Goal: Information Seeking & Learning: Learn about a topic

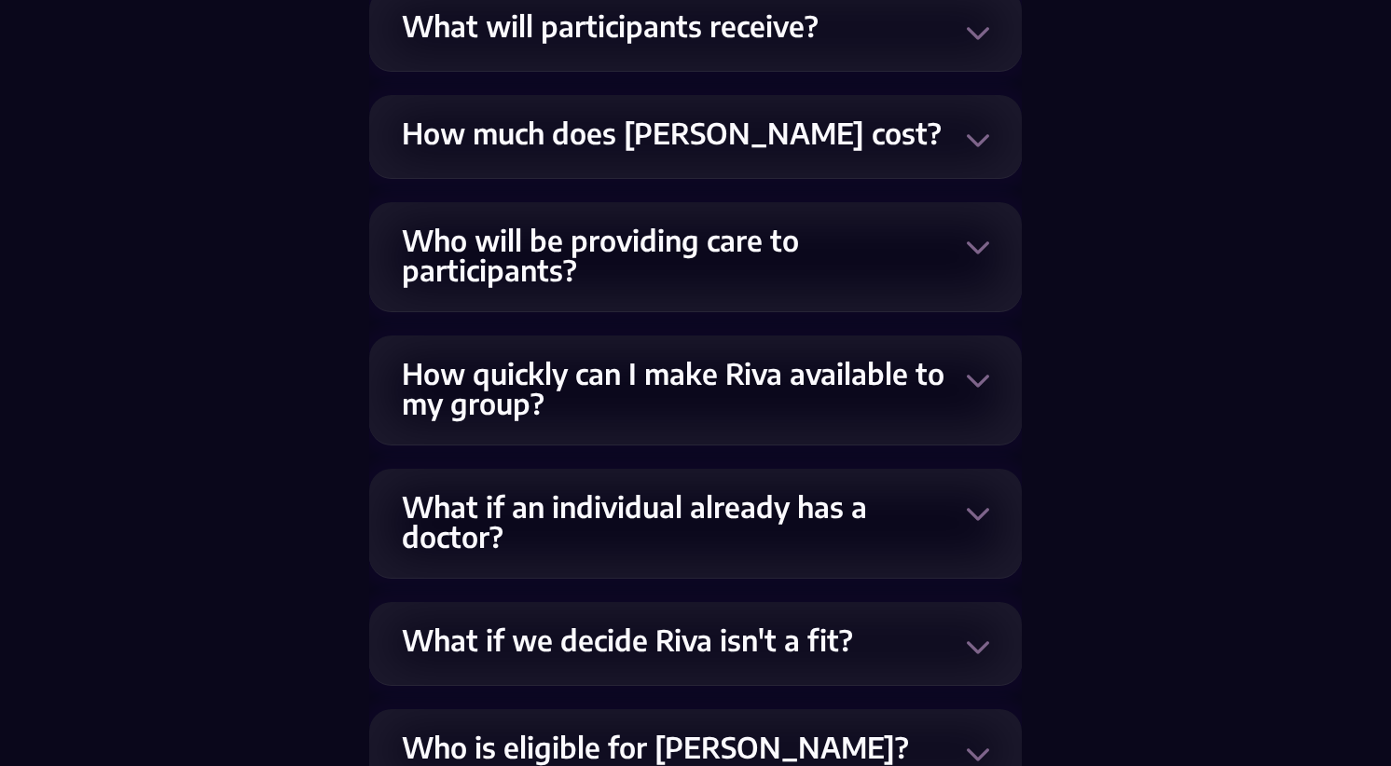
scroll to position [3900, 0]
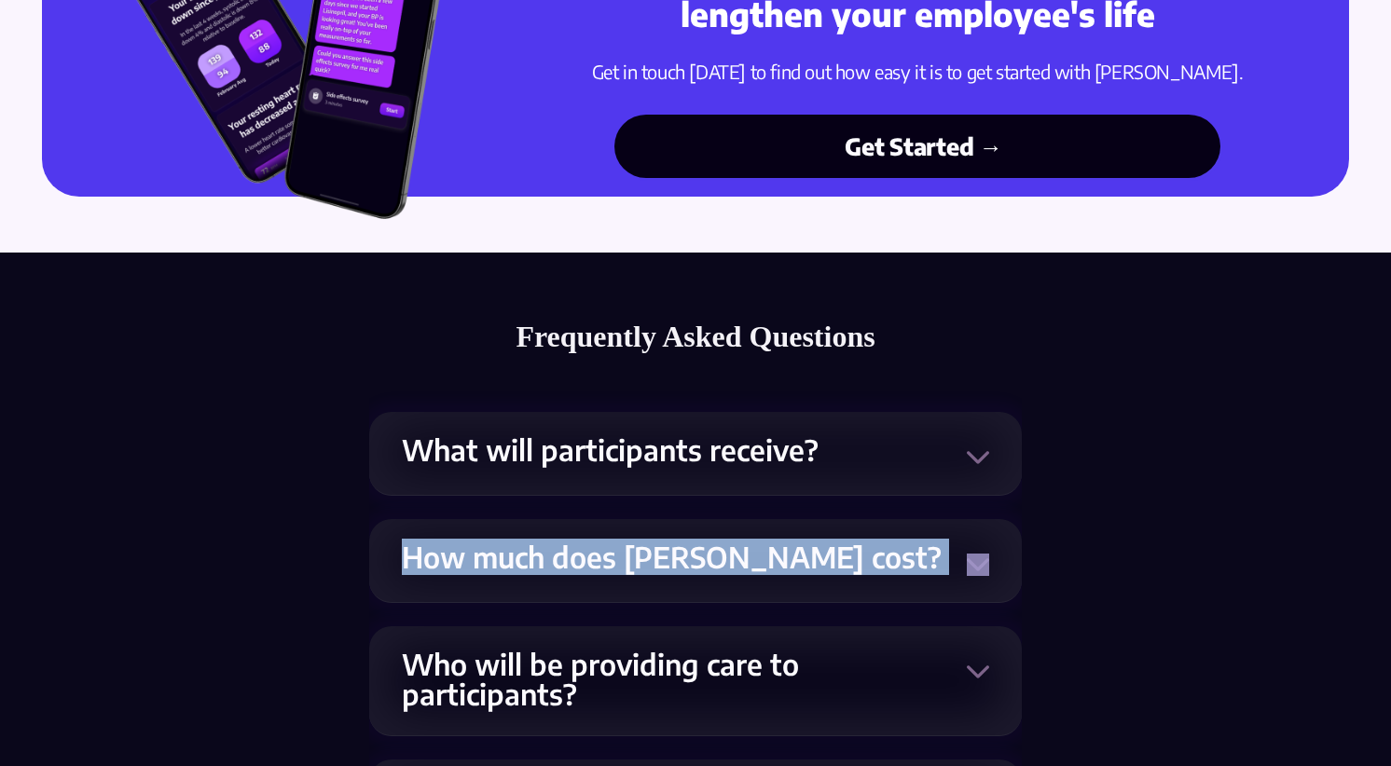
drag, startPoint x: 1388, startPoint y: 549, endPoint x: 1390, endPoint y: 514, distance: 35.5
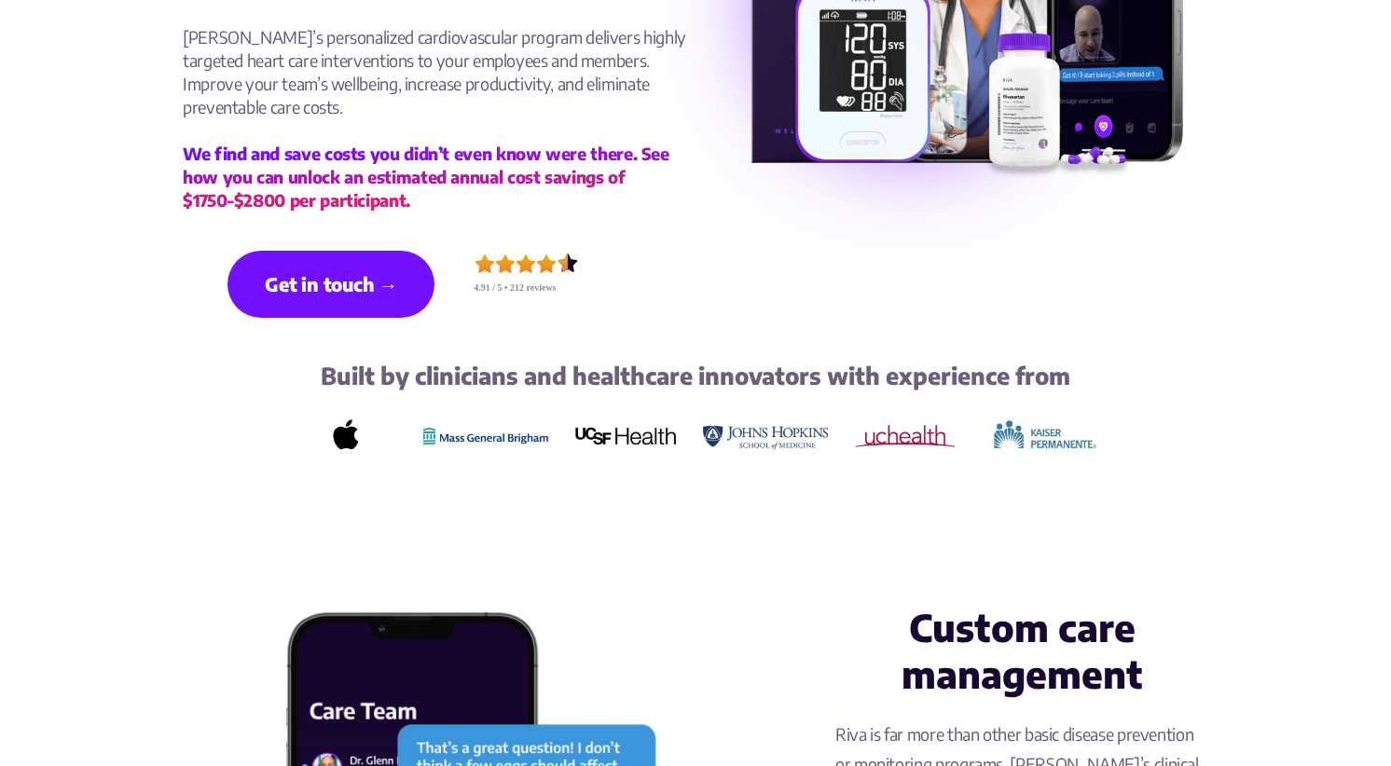
scroll to position [380, 0]
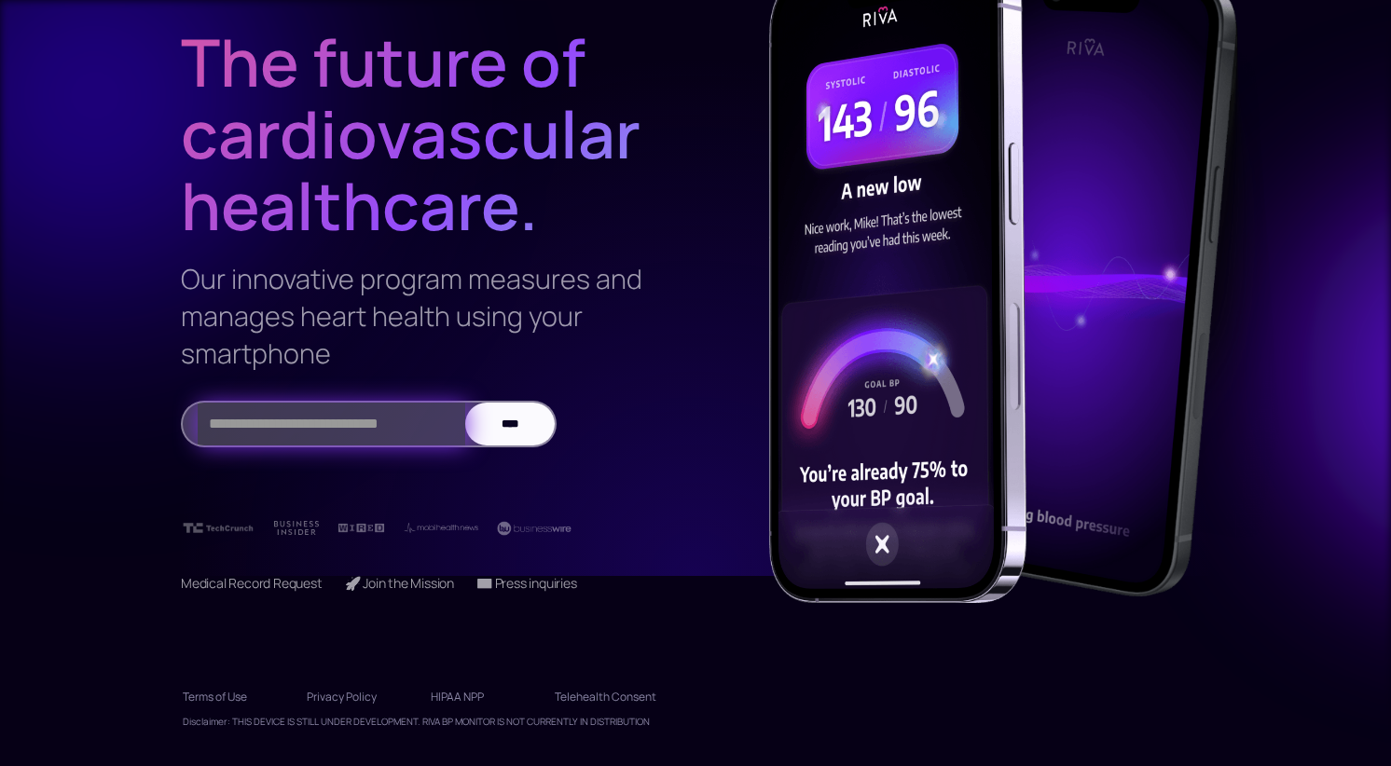
scroll to position [192, 0]
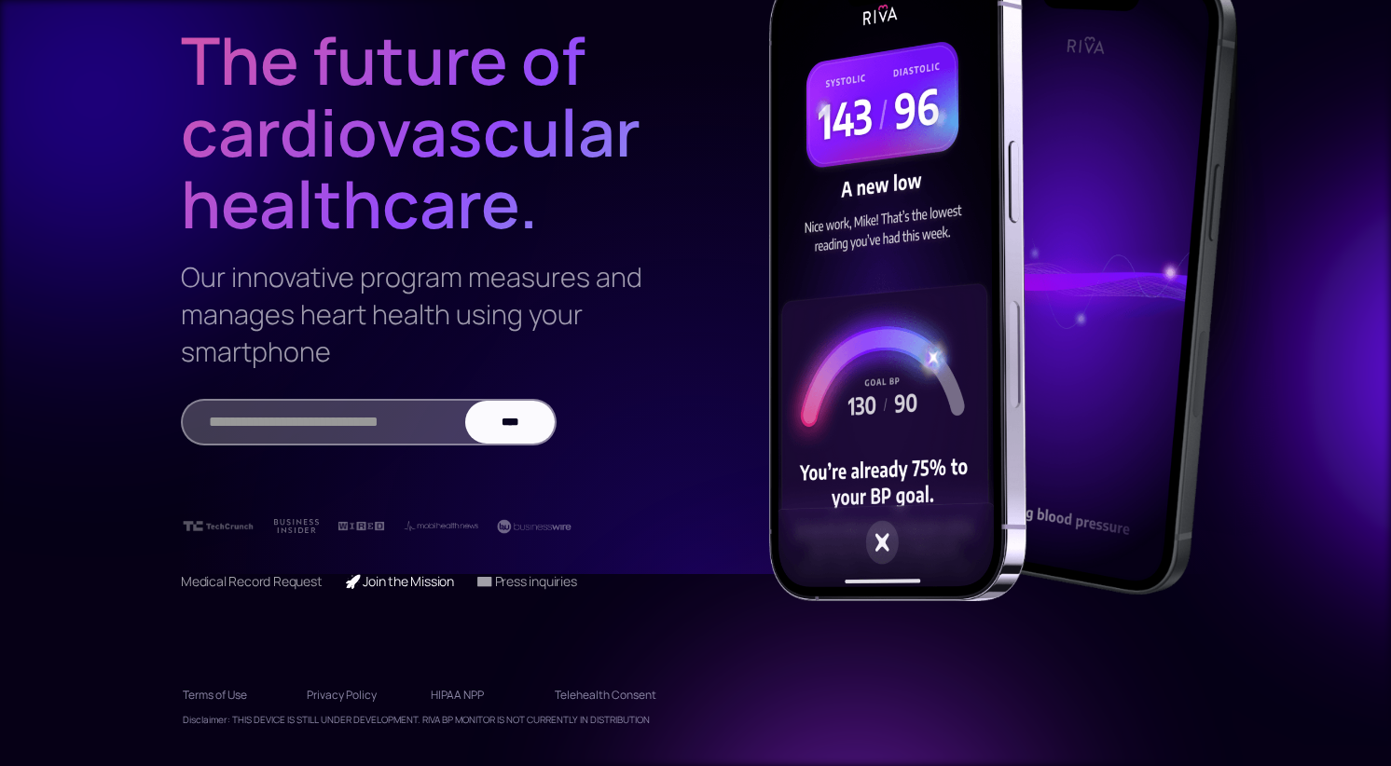
click at [447, 532] on link "🚀 Join the Mission" at bounding box center [399, 582] width 109 height 18
click at [51, 153] on img at bounding box center [95, 95] width 746 height 746
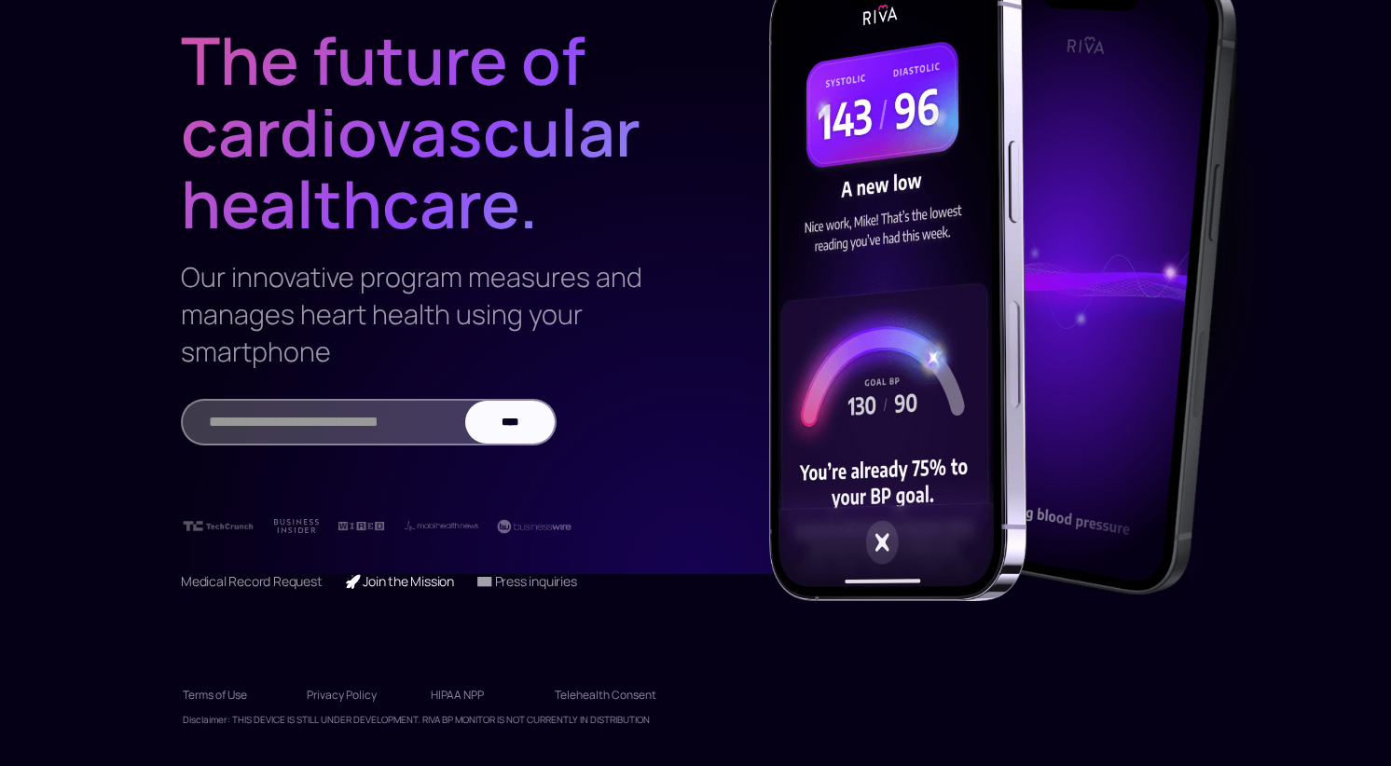
click at [433, 532] on link "🚀 Join the Mission" at bounding box center [399, 582] width 109 height 18
